Goal: Find specific page/section: Find specific page/section

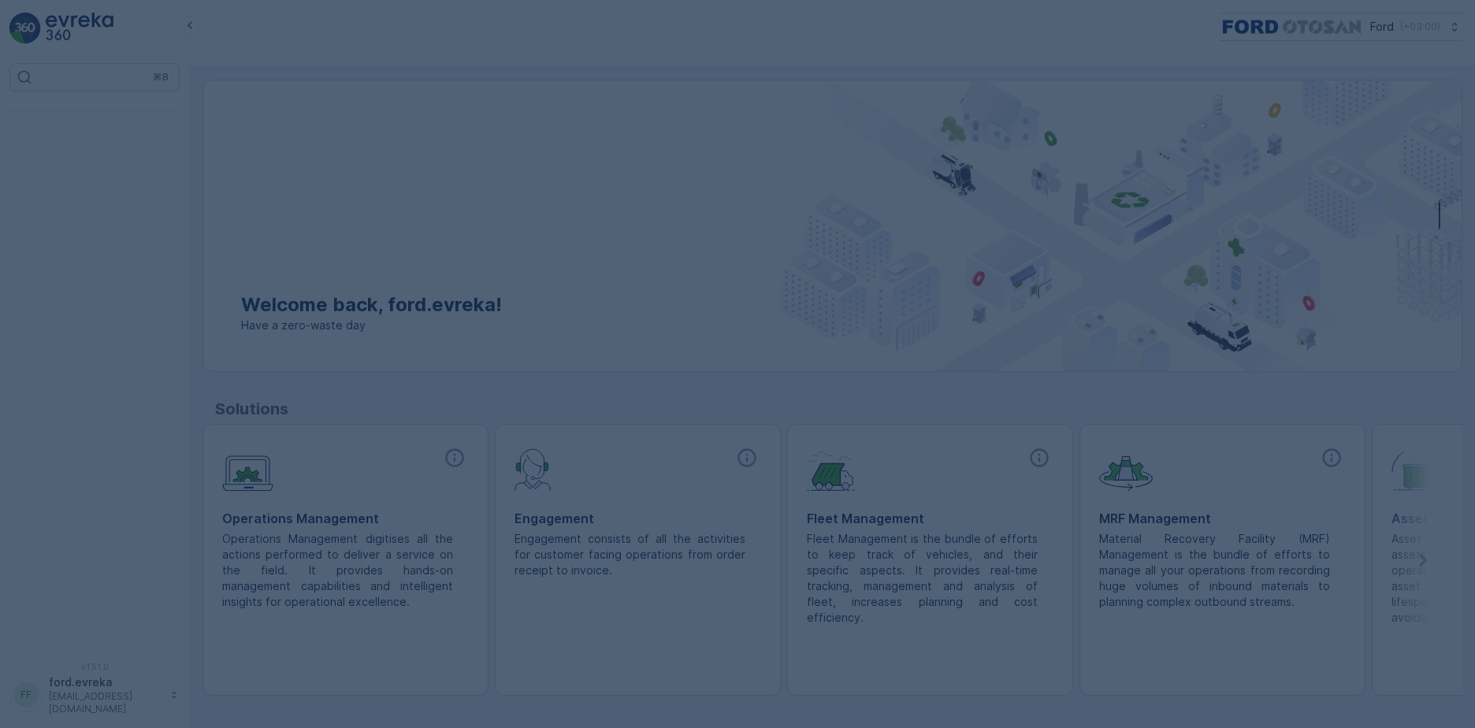
click at [80, 159] on div at bounding box center [737, 364] width 1475 height 728
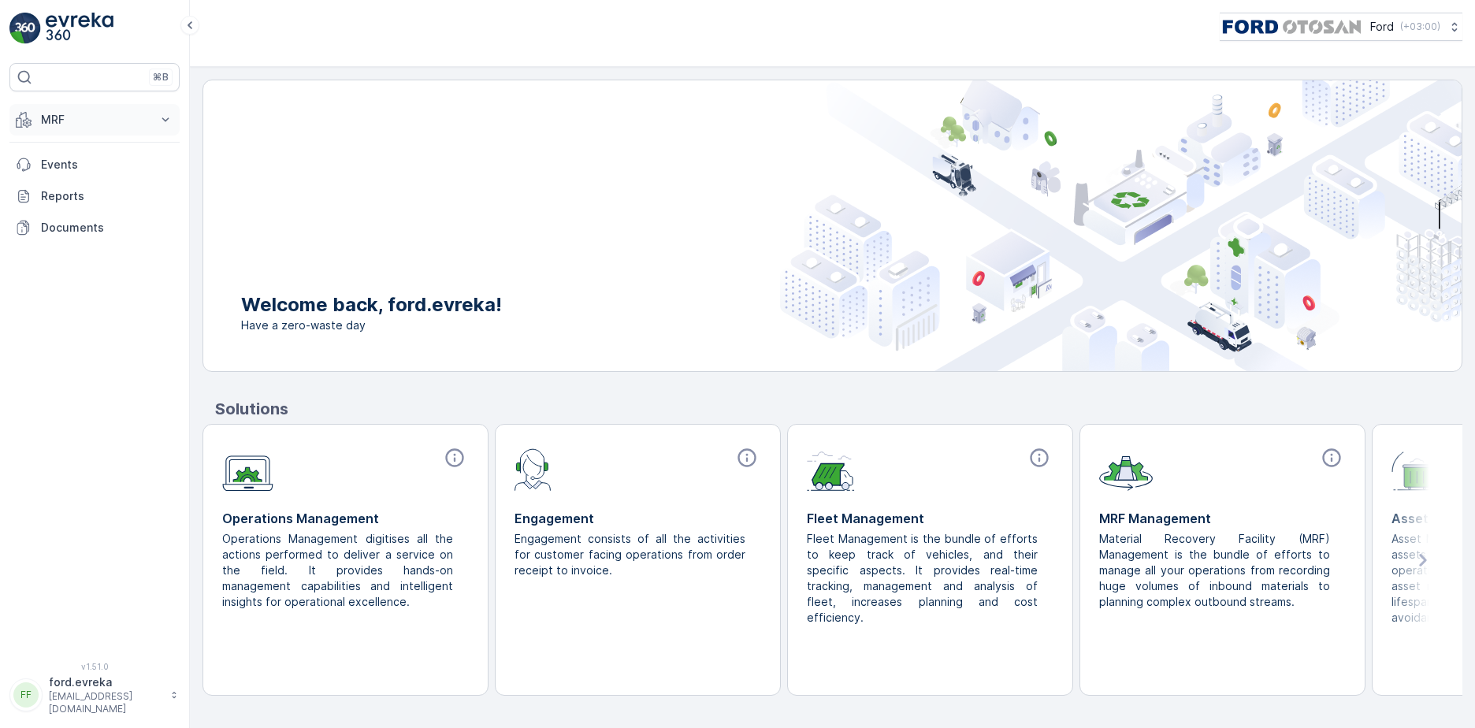
drag, startPoint x: 73, startPoint y: 155, endPoint x: 74, endPoint y: 121, distance: 33.9
click at [73, 155] on link "Events" at bounding box center [94, 165] width 170 height 32
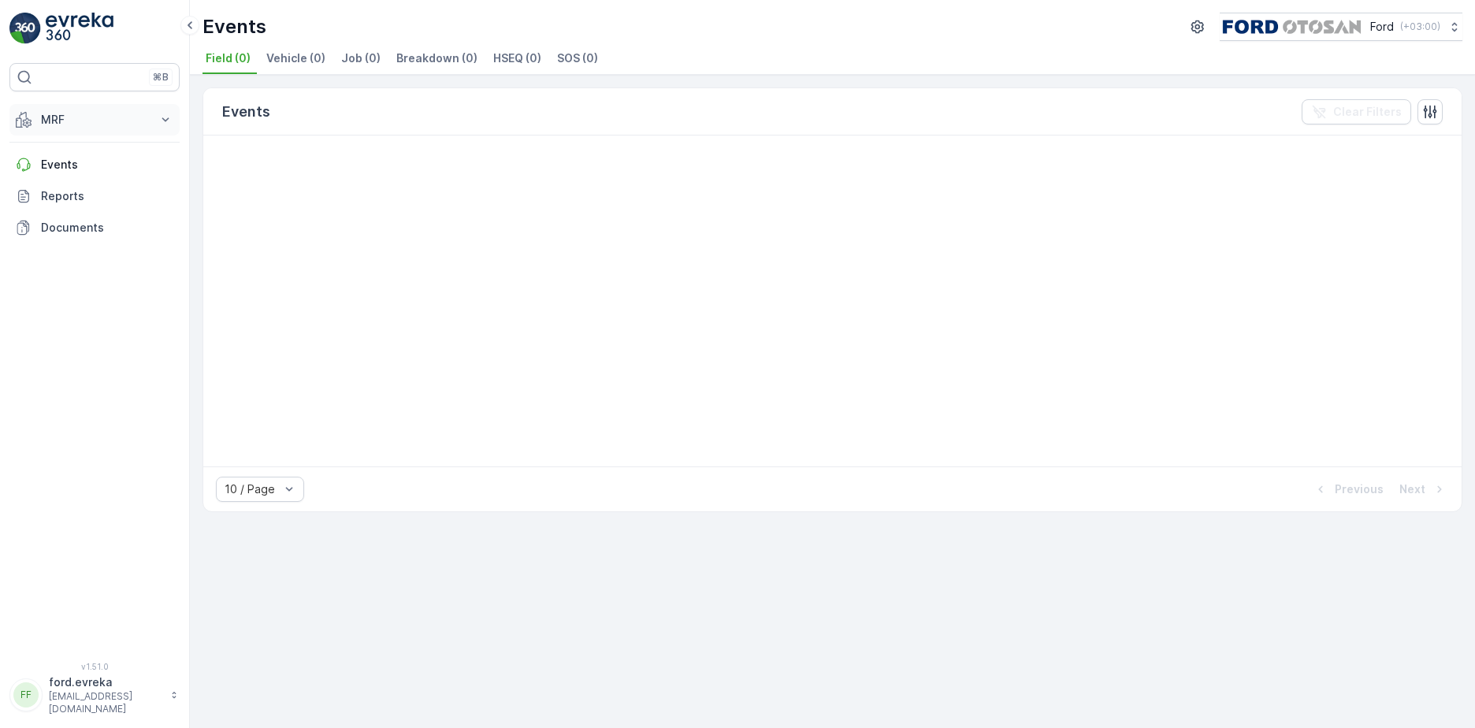
click at [74, 117] on p "MRF" at bounding box center [94, 120] width 107 height 16
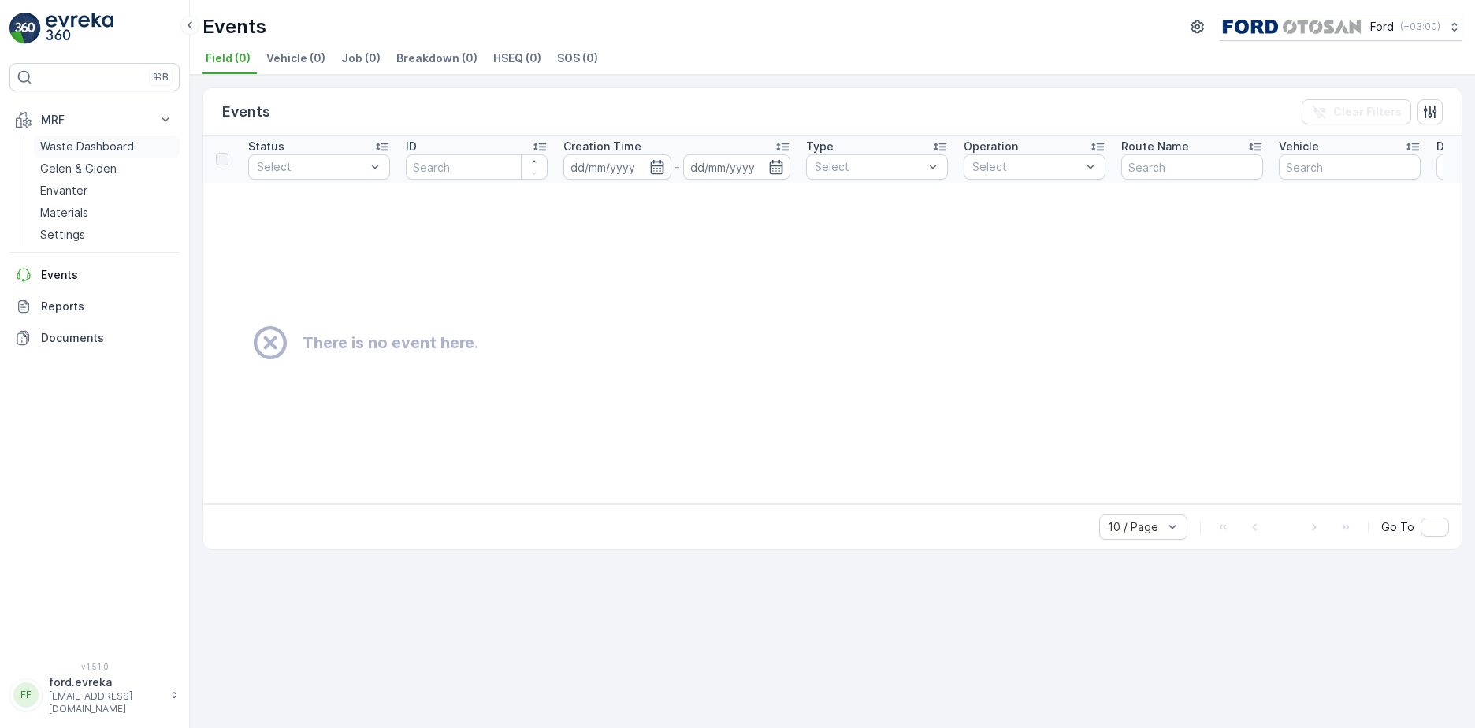
click at [77, 150] on p "Waste Dashboard" at bounding box center [87, 147] width 94 height 16
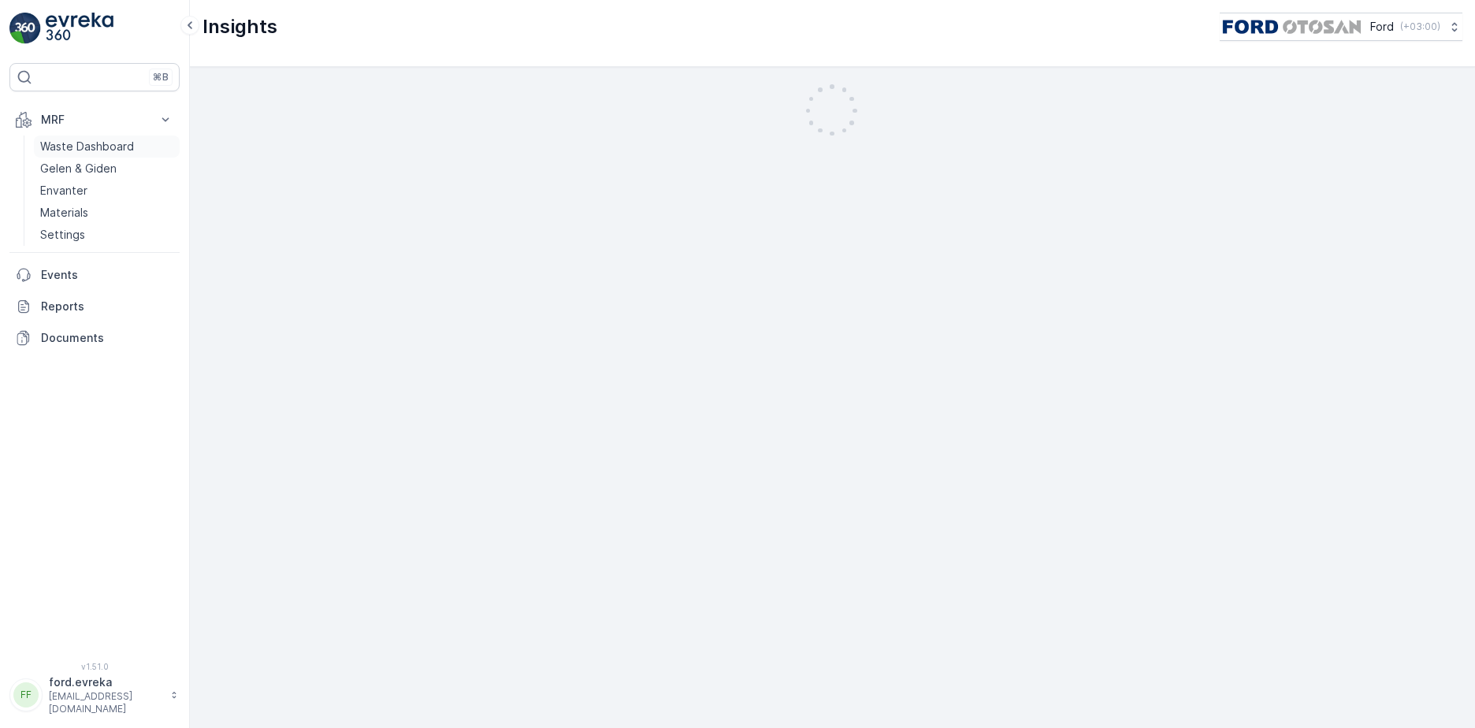
click at [149, 141] on link "Waste Dashboard" at bounding box center [107, 147] width 146 height 22
click at [132, 145] on p "Waste Dashboard" at bounding box center [87, 147] width 94 height 16
click at [102, 165] on p "Gelen & Giden" at bounding box center [78, 169] width 76 height 16
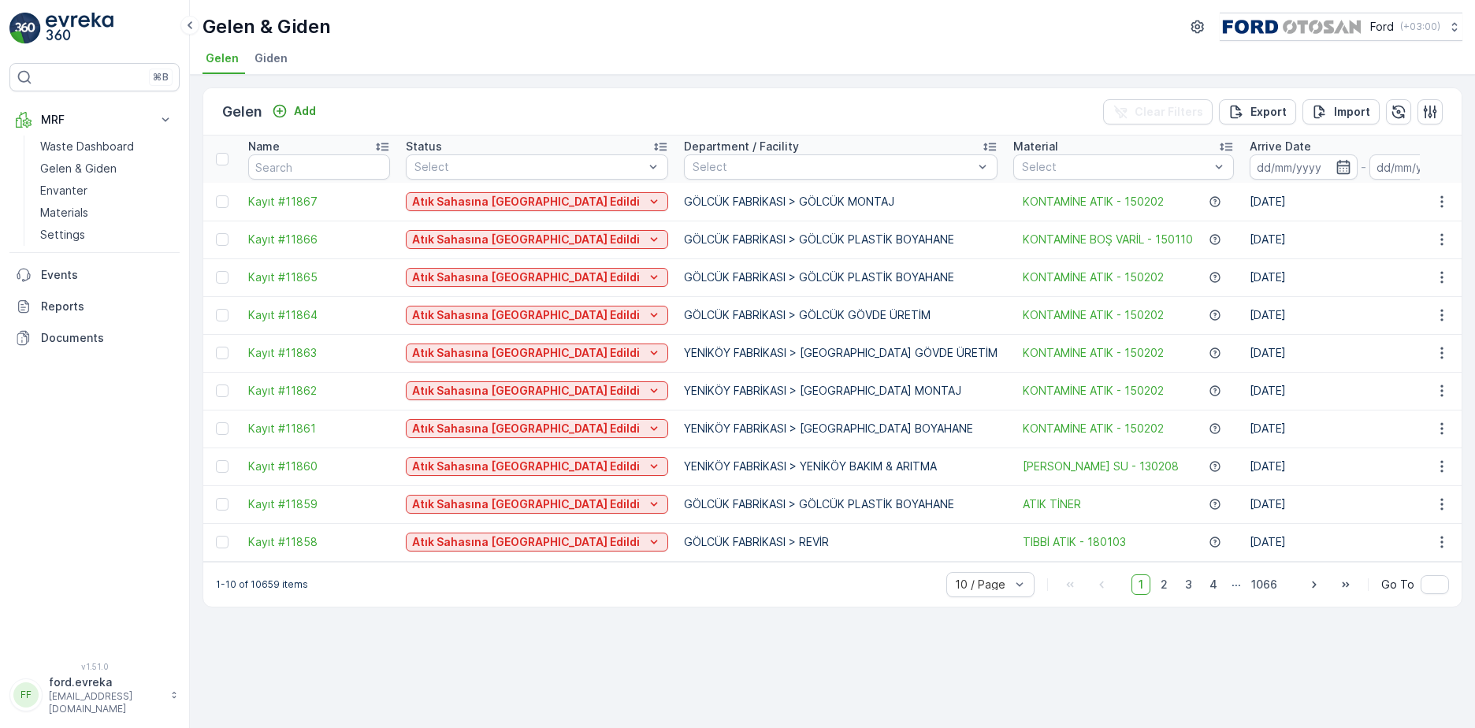
click at [270, 48] on li "Giden" at bounding box center [272, 60] width 43 height 27
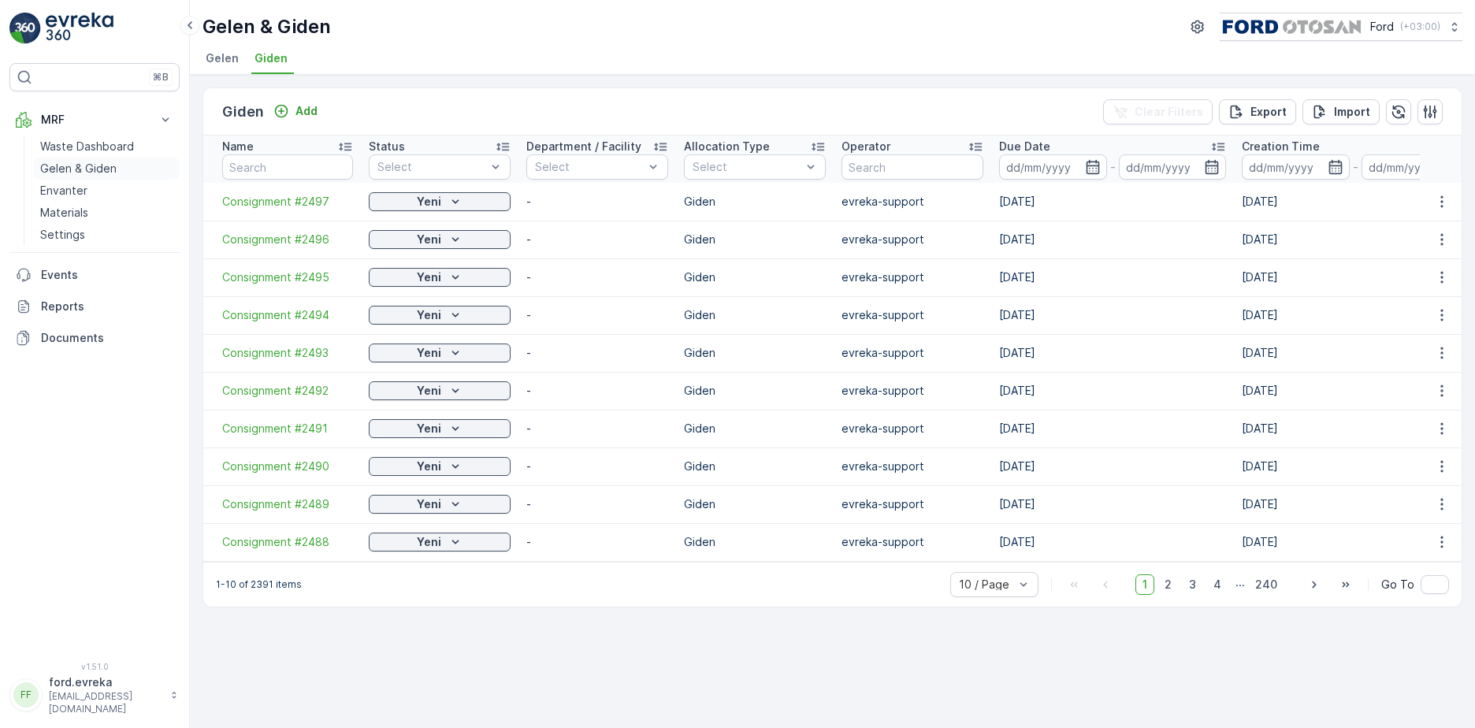
click at [86, 158] on link "Gelen & Giden" at bounding box center [107, 169] width 146 height 22
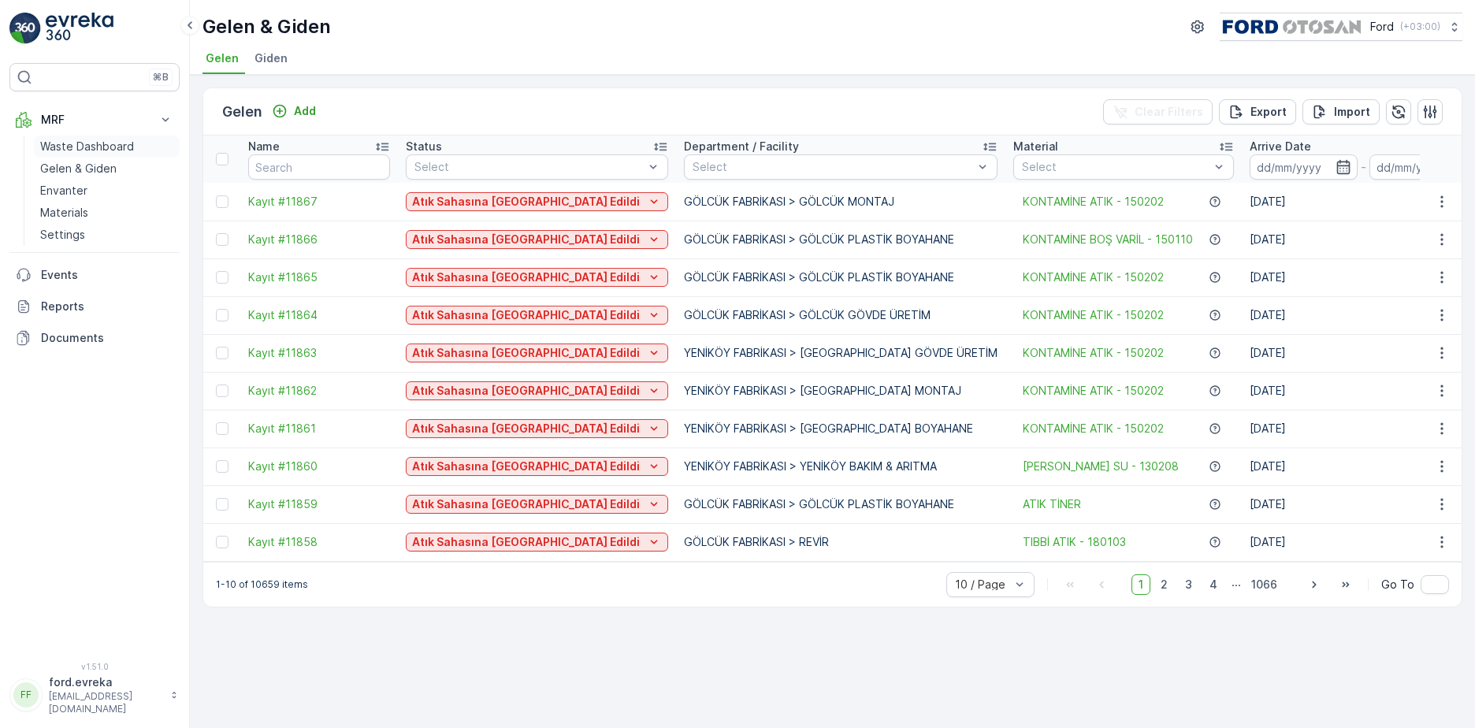
click at [92, 147] on p "Waste Dashboard" at bounding box center [87, 147] width 94 height 16
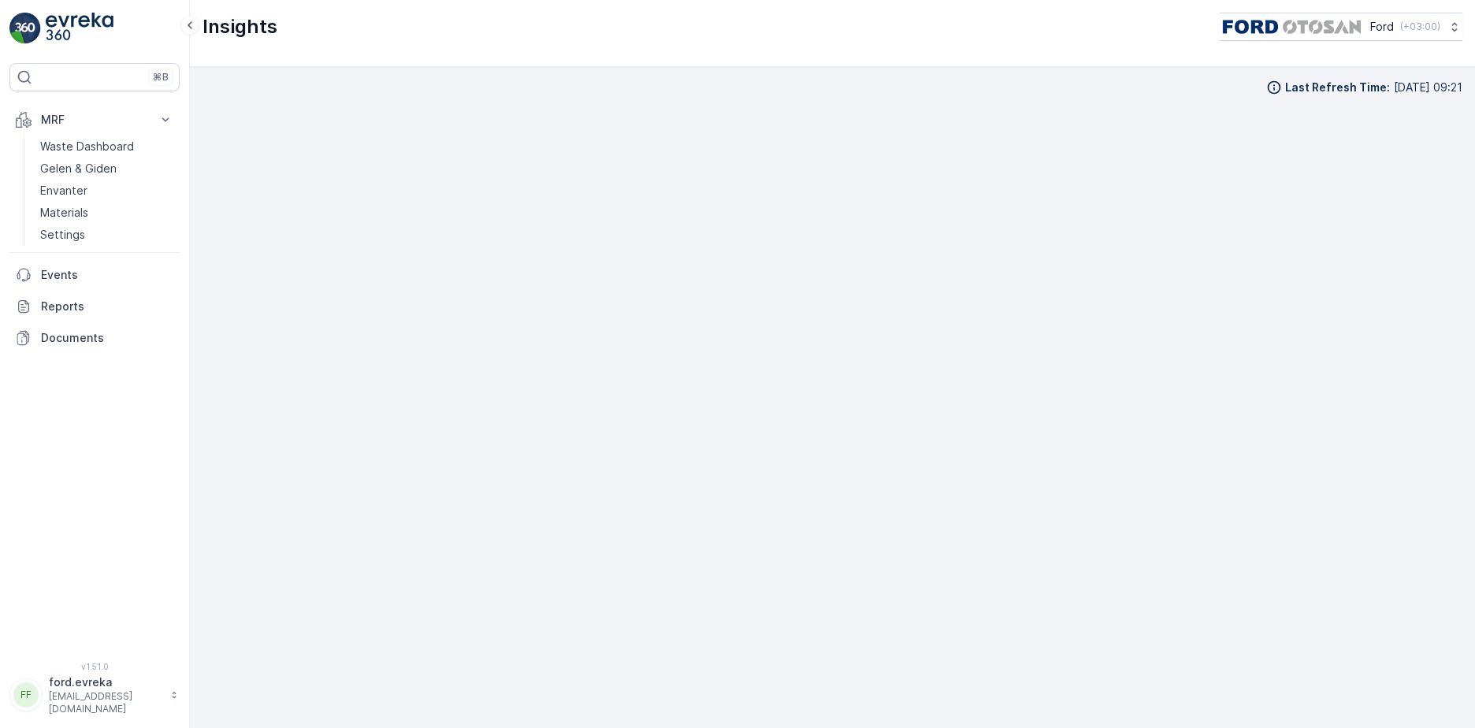
scroll to position [16, 0]
